Goal: Task Accomplishment & Management: Complete application form

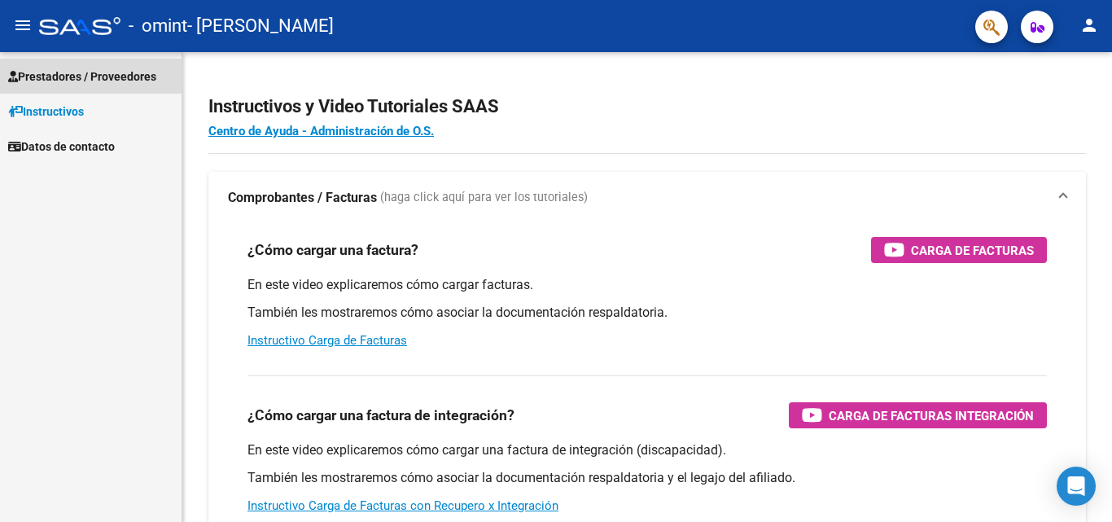
click at [103, 73] on span "Prestadores / Proveedores" at bounding box center [82, 77] width 148 height 18
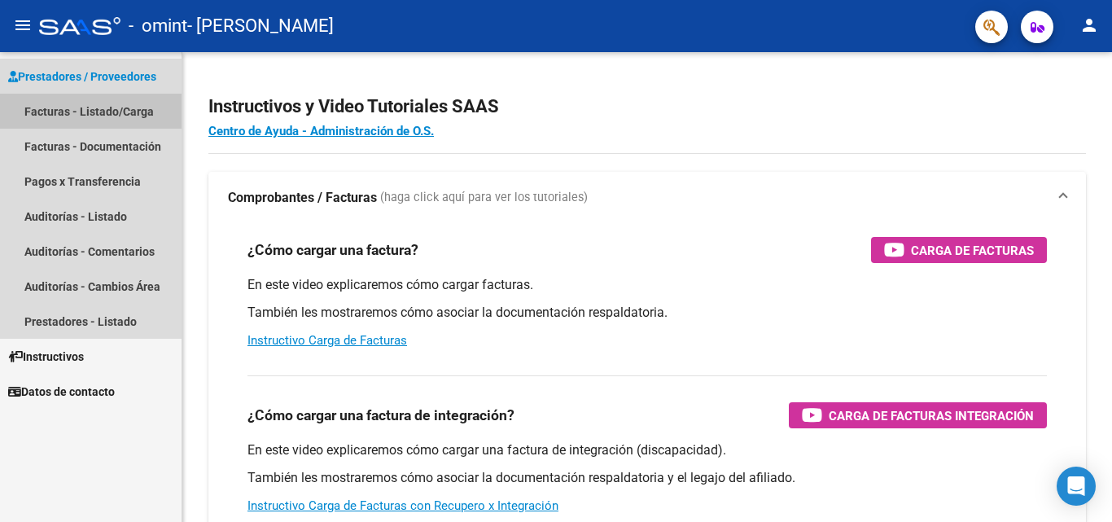
click at [128, 109] on link "Facturas - Listado/Carga" at bounding box center [91, 111] width 182 height 35
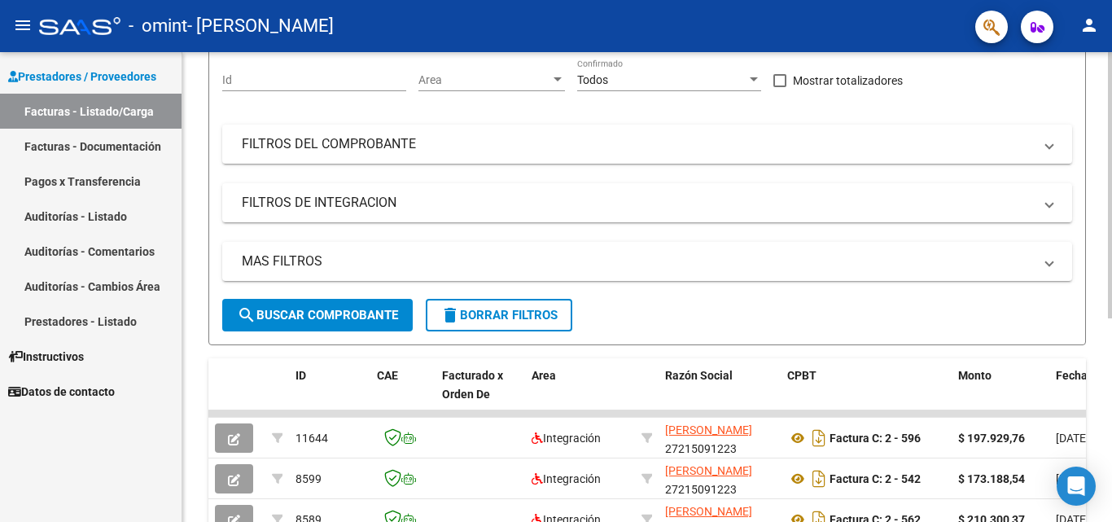
scroll to position [186, 0]
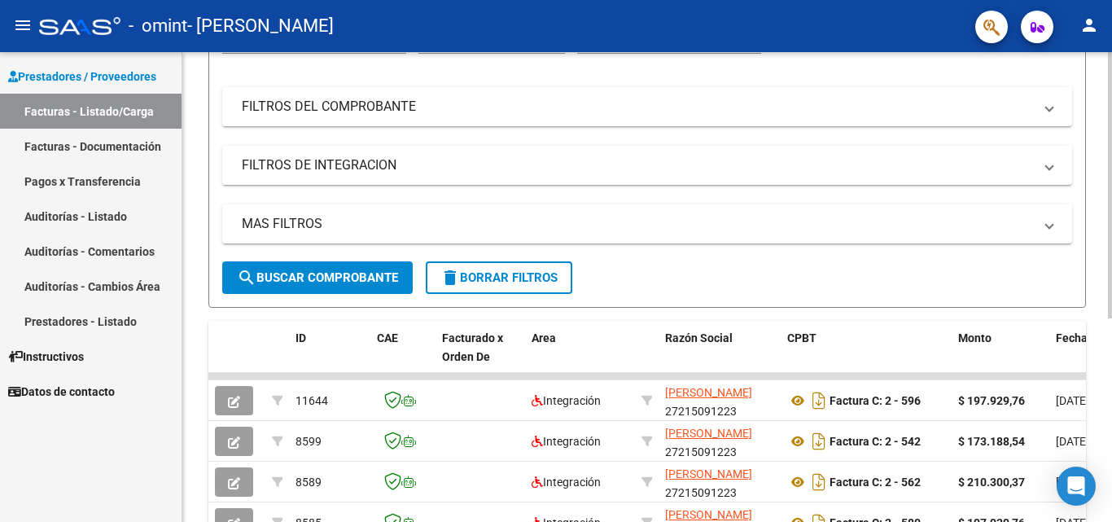
click at [1079, 414] on div "Video tutorial PRESTADORES -> Listado de CPBTs Emitidos por Prestadores / Prove…" at bounding box center [649, 274] width 934 height 816
click at [328, 281] on span "search Buscar Comprobante" at bounding box center [317, 277] width 161 height 15
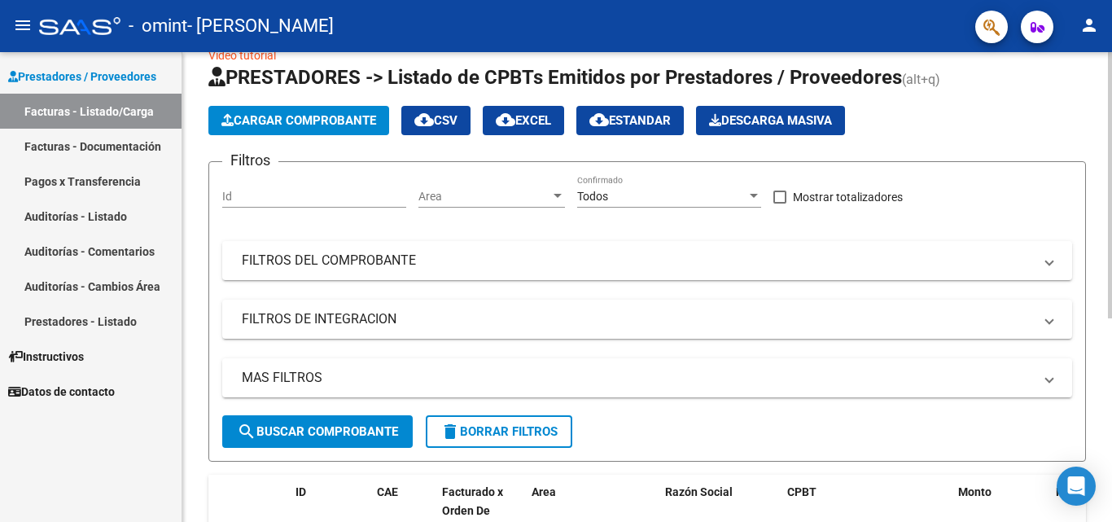
scroll to position [22, 0]
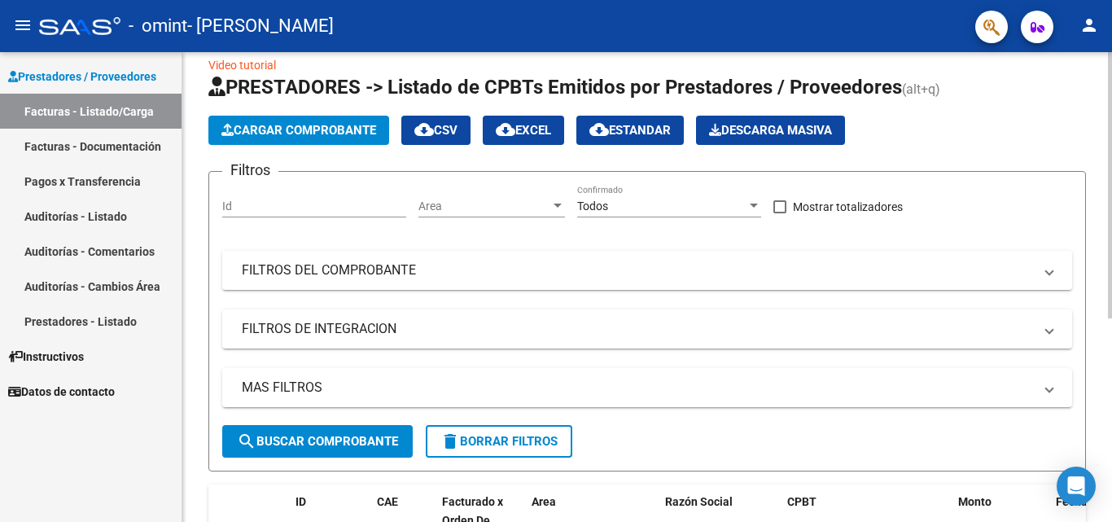
click at [1108, 323] on div at bounding box center [1110, 198] width 4 height 266
click at [287, 127] on span "Cargar Comprobante" at bounding box center [298, 130] width 155 height 15
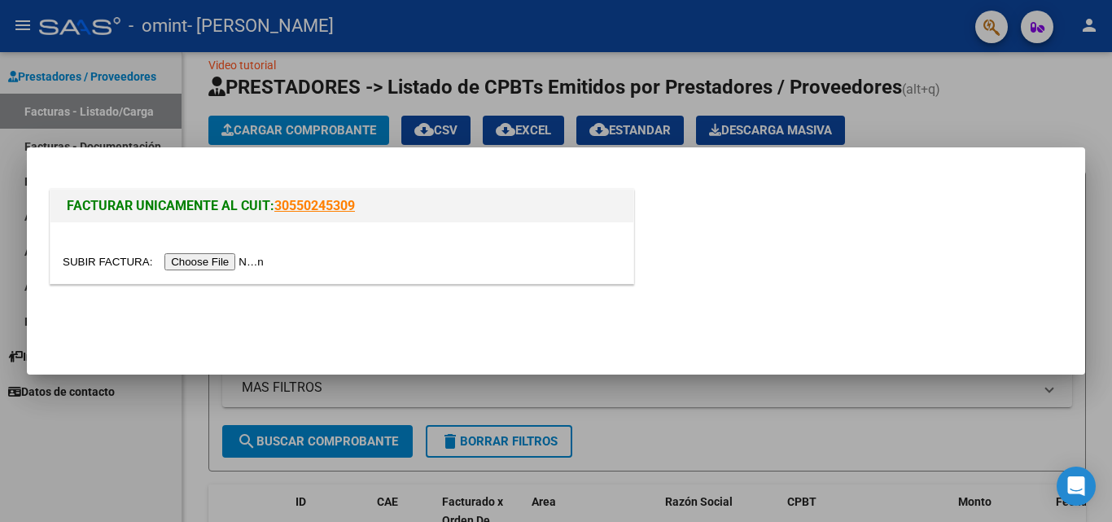
click at [197, 261] on input "file" at bounding box center [166, 261] width 206 height 17
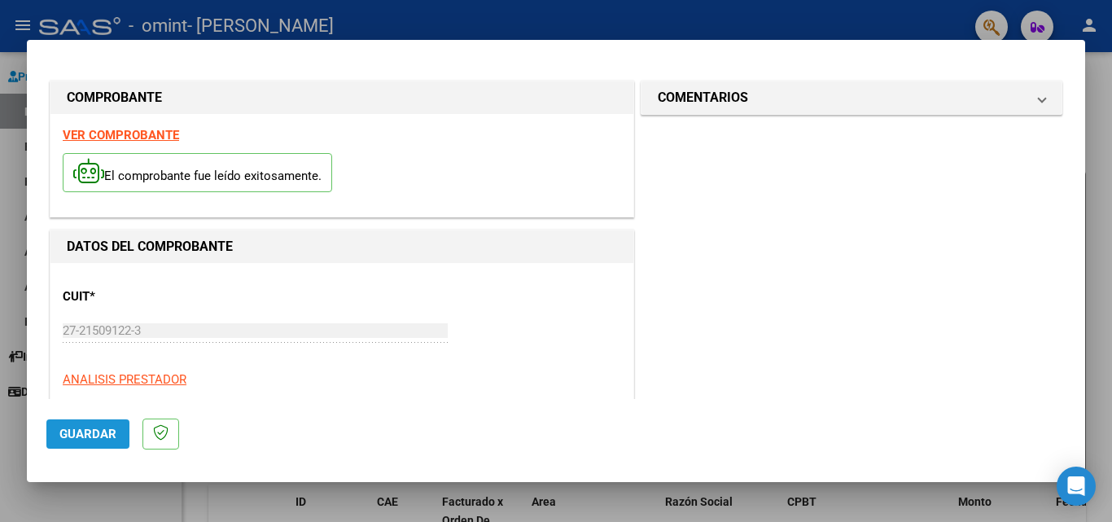
click at [87, 436] on span "Guardar" at bounding box center [87, 434] width 57 height 15
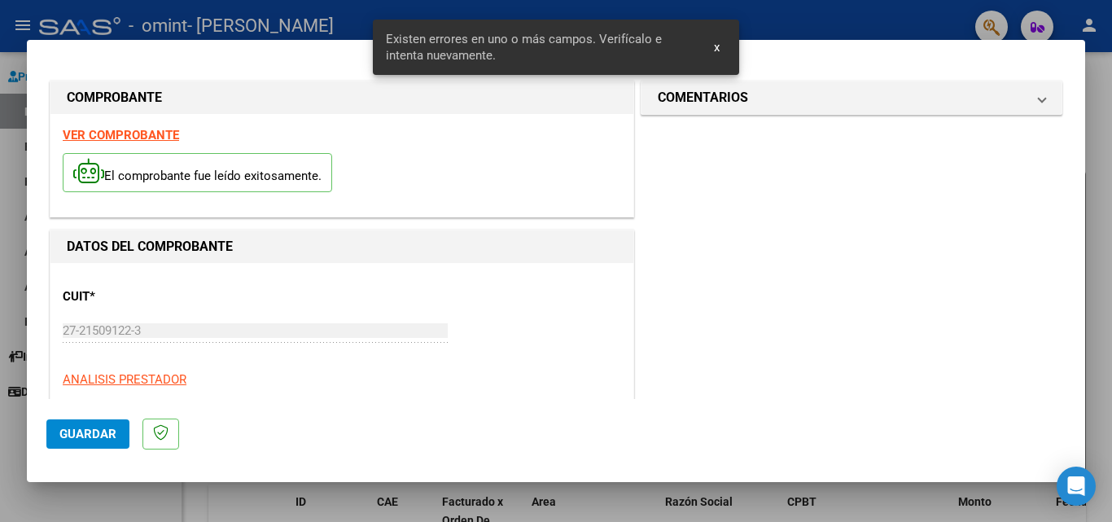
scroll to position [367, 0]
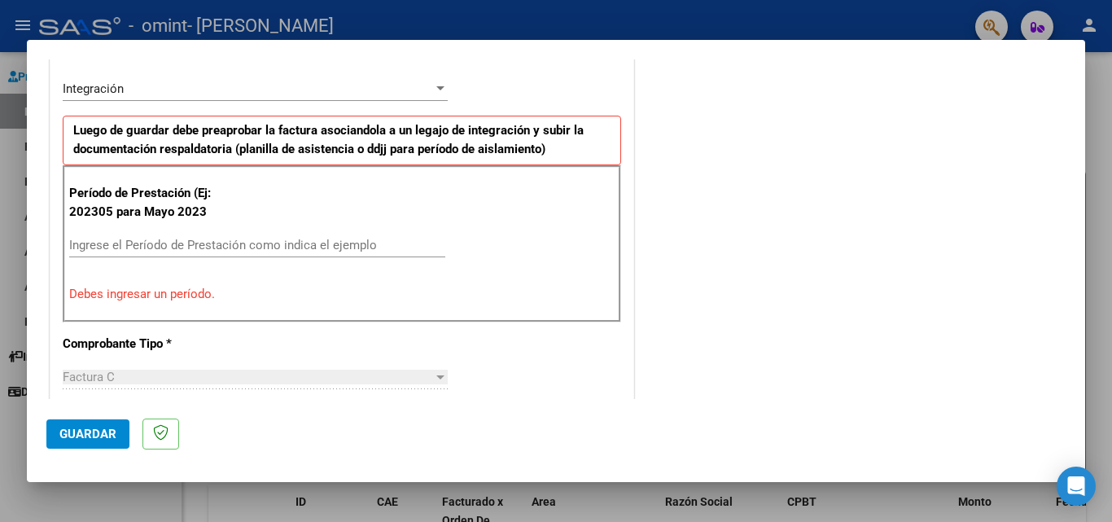
click at [128, 250] on input "Ingrese el Período de Prestación como indica el ejemplo" at bounding box center [257, 245] width 376 height 15
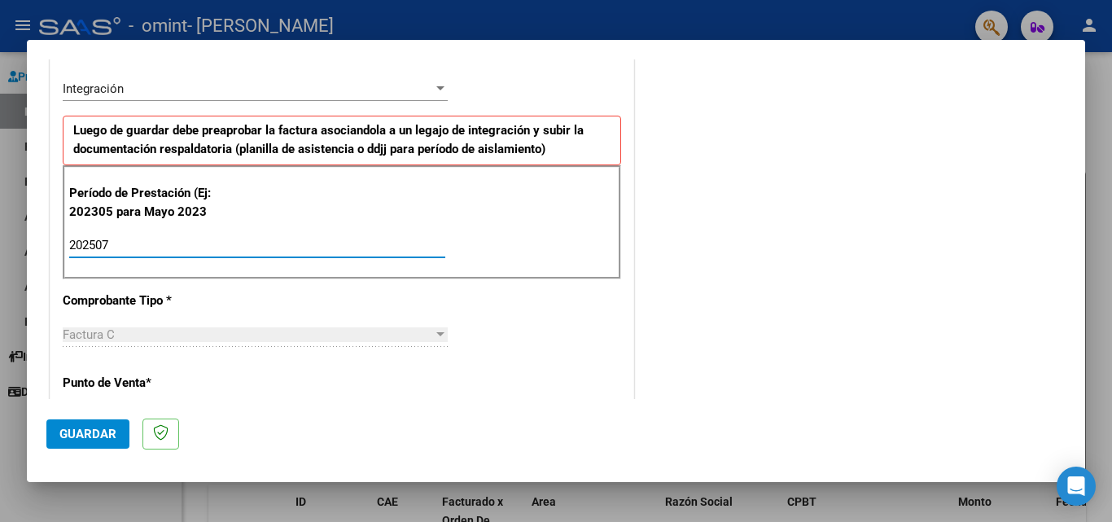
type input "202507"
click at [438, 332] on div at bounding box center [440, 334] width 8 height 4
click at [147, 381] on p "Punto de Venta *" at bounding box center [147, 383] width 168 height 19
click at [78, 436] on span "Guardar" at bounding box center [87, 434] width 57 height 15
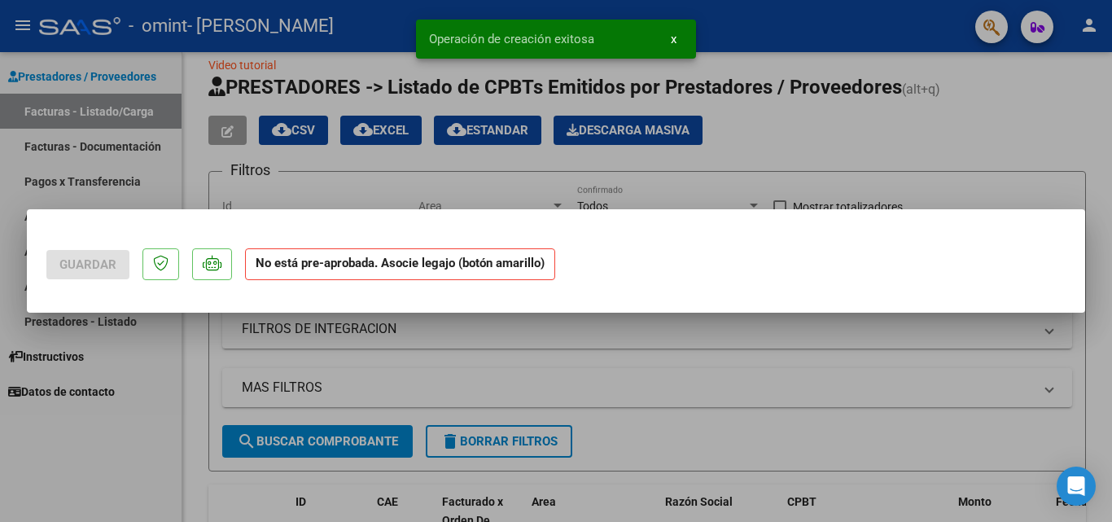
scroll to position [0, 0]
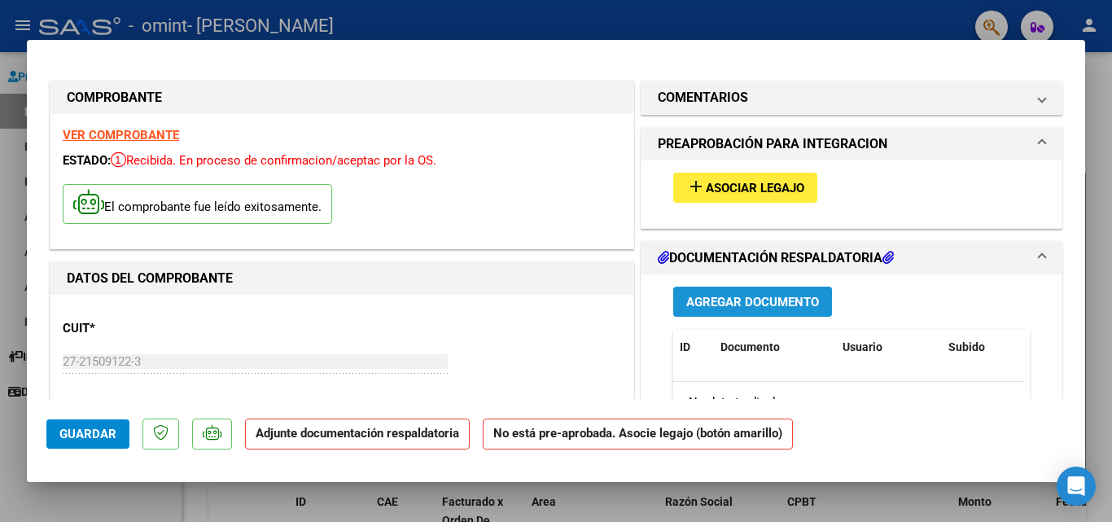
click at [765, 302] on span "Agregar Documento" at bounding box center [752, 302] width 133 height 15
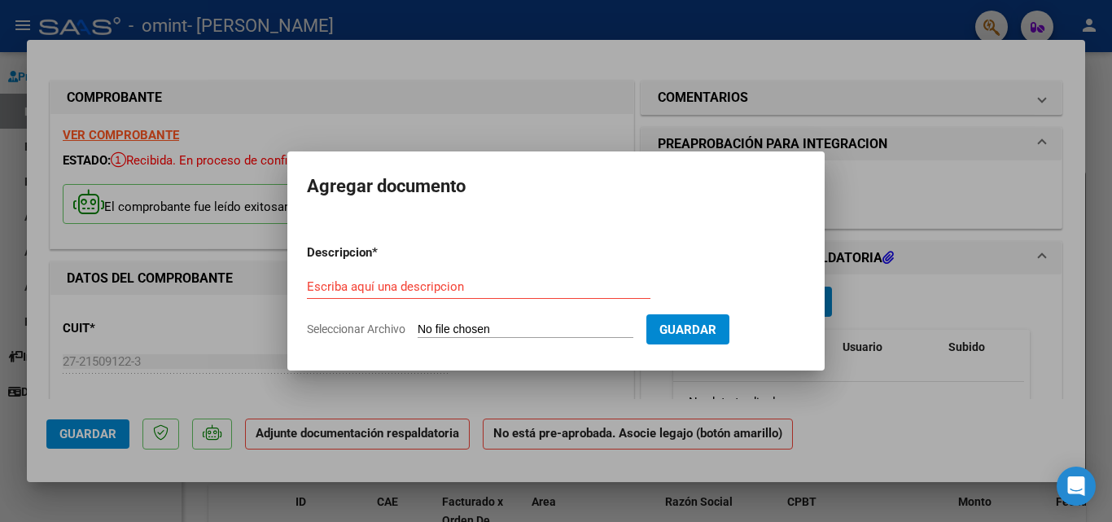
click at [1066, 305] on div at bounding box center [556, 261] width 1112 height 522
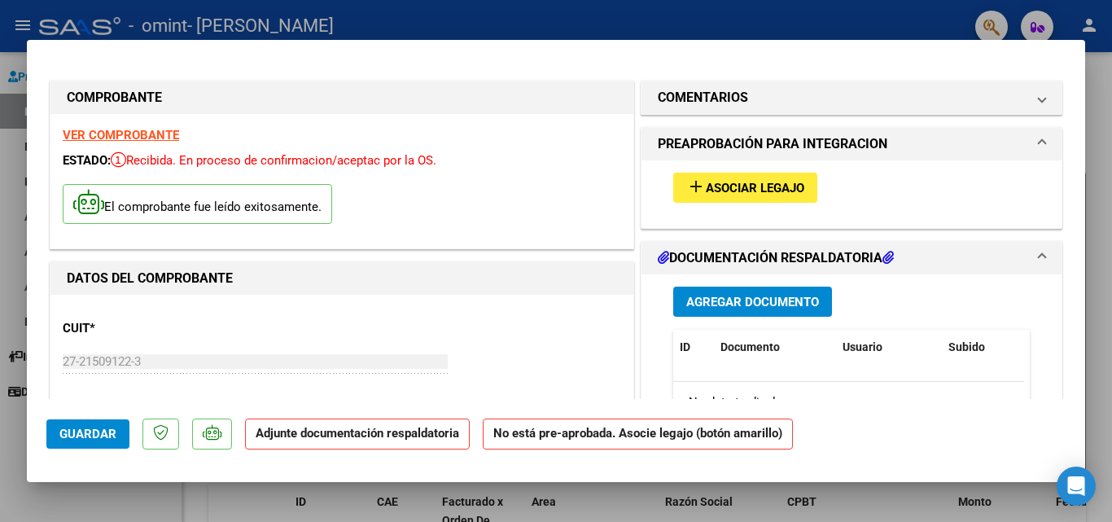
click at [169, 353] on div "27-21509122-3 Ingresar CUIT" at bounding box center [255, 361] width 385 height 24
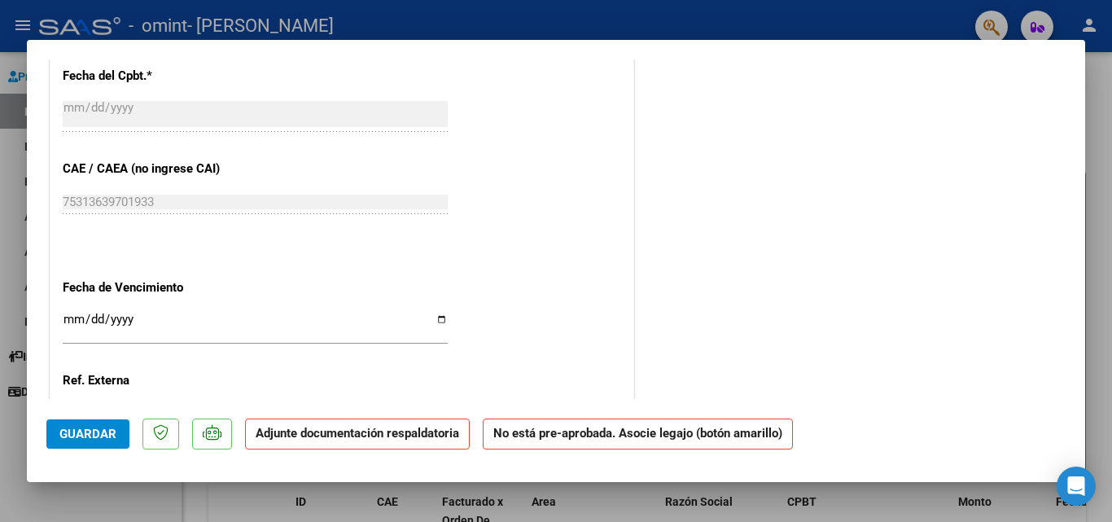
scroll to position [945, 0]
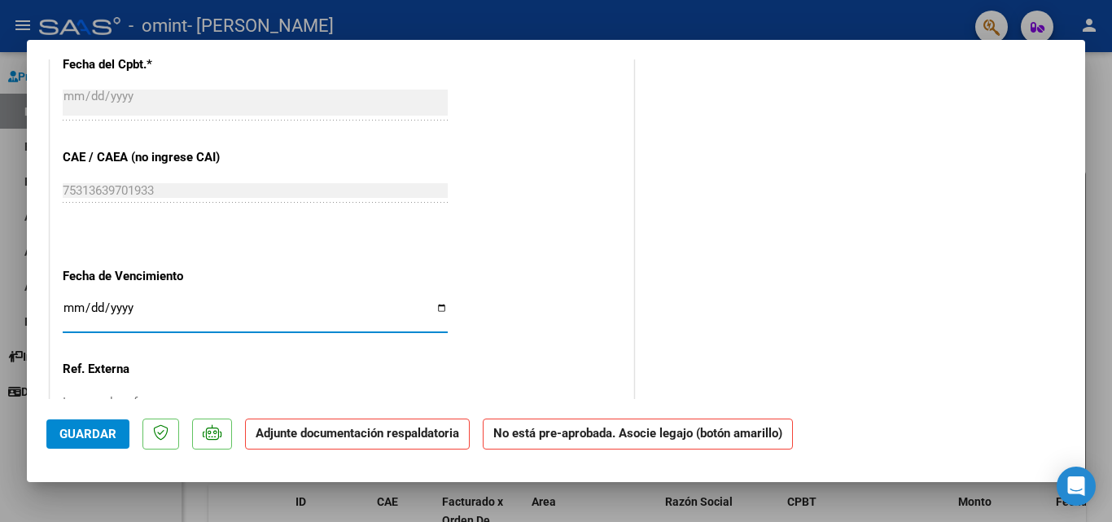
click at [68, 309] on input "Ingresar la fecha" at bounding box center [255, 314] width 385 height 26
click at [436, 309] on input "Ingresar la fecha" at bounding box center [255, 314] width 385 height 26
type input "[DATE]"
click at [84, 430] on span "Guardar" at bounding box center [87, 434] width 57 height 15
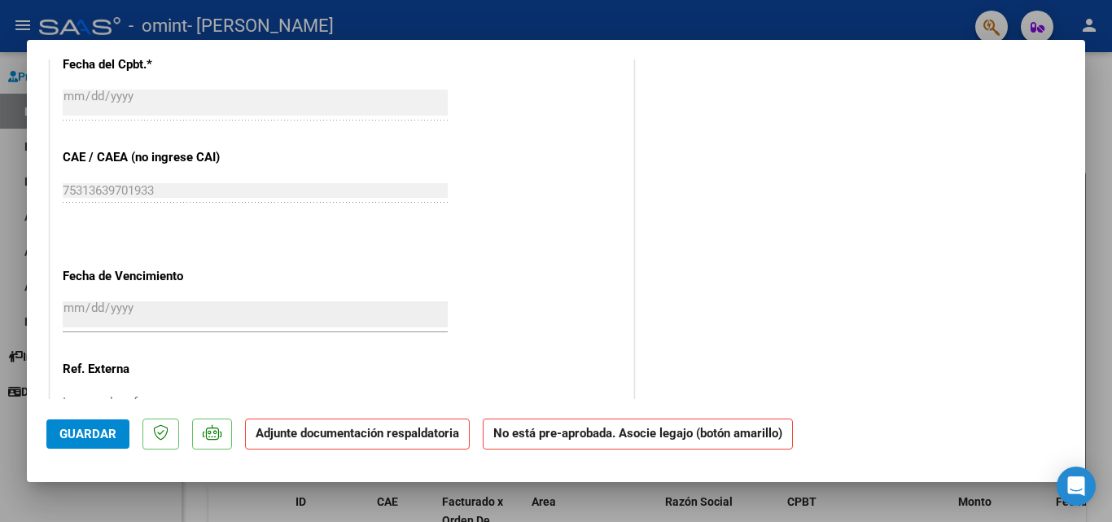
click at [1100, 155] on div at bounding box center [556, 261] width 1112 height 522
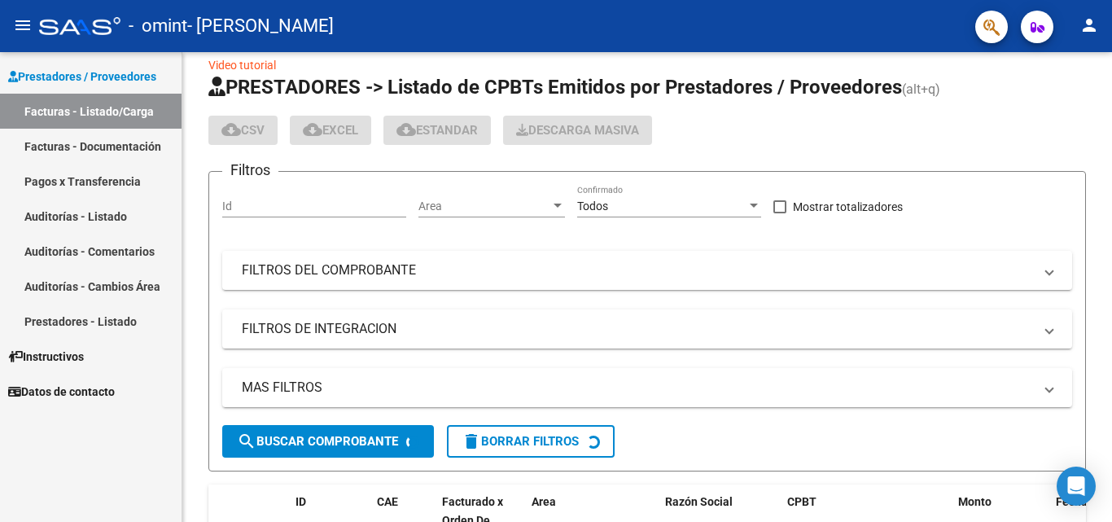
click at [1100, 155] on div "Video tutorial PRESTADORES -> Listado de CPBTs Emitidos por Prestadores / Prove…" at bounding box center [647, 440] width 930 height 820
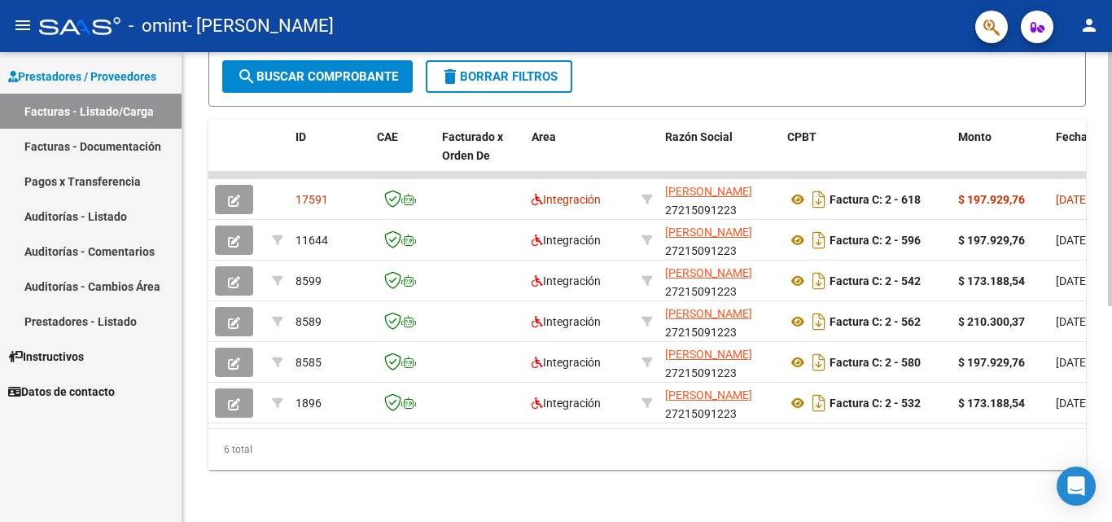
scroll to position [0, 0]
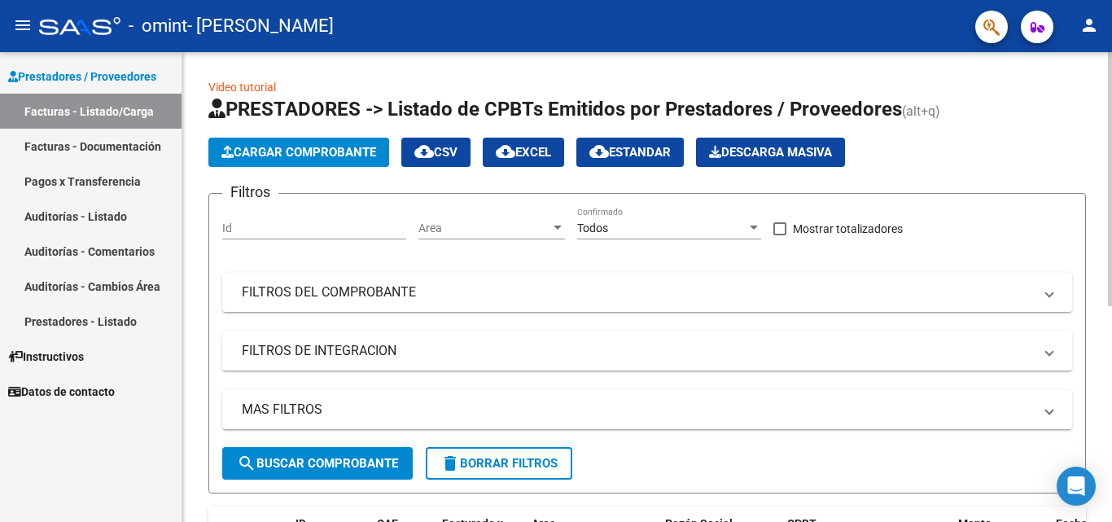
click at [1087, 230] on div "Video tutorial PRESTADORES -> Listado de CPBTs Emitidos por Prestadores / Prove…" at bounding box center [649, 480] width 934 height 856
